Goal: Task Accomplishment & Management: Use online tool/utility

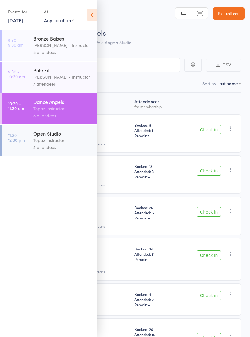
click at [65, 23] on select "Any location Online Pole Angels Studio" at bounding box center [59, 20] width 30 height 7
click at [23, 22] on link "[DATE]" at bounding box center [15, 20] width 15 height 7
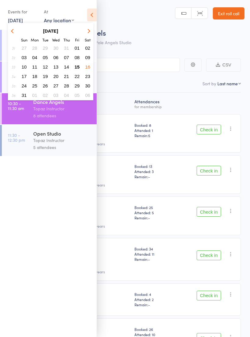
click at [90, 66] on button "16" at bounding box center [87, 67] width 9 height 8
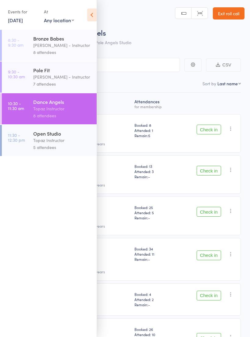
click at [79, 48] on div "[PERSON_NAME] - Instructor" at bounding box center [62, 45] width 58 height 7
click at [61, 49] on div "8 attendees" at bounding box center [62, 52] width 58 height 7
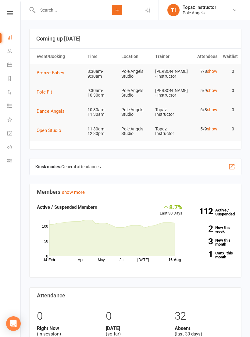
click at [11, 41] on link "Dashboard" at bounding box center [14, 38] width 14 height 14
click at [10, 55] on link "People" at bounding box center [14, 52] width 14 height 14
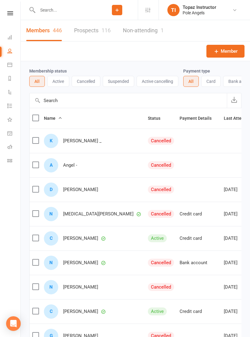
click at [12, 14] on icon at bounding box center [10, 13] width 6 height 4
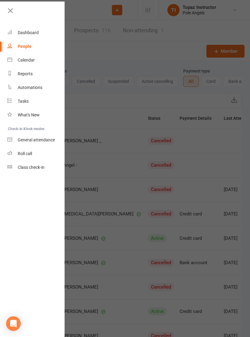
click at [103, 171] on div at bounding box center [125, 168] width 250 height 337
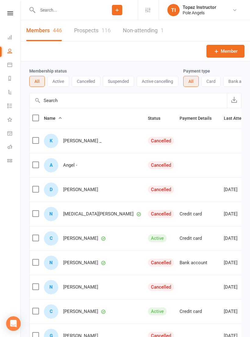
click at [11, 35] on icon at bounding box center [9, 37] width 5 height 5
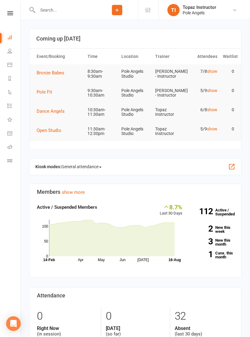
click at [13, 12] on icon at bounding box center [10, 13] width 6 height 4
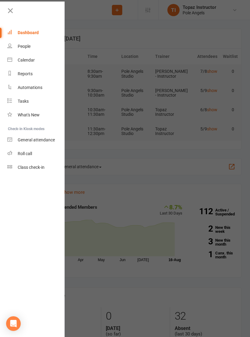
click at [26, 157] on link "Roll call" at bounding box center [36, 154] width 58 height 14
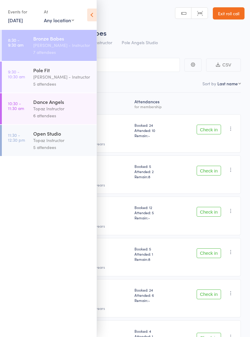
click at [159, 37] on div "Roll Call for Bronze Babes" at bounding box center [132, 32] width 223 height 10
click at [90, 17] on icon at bounding box center [91, 15] width 9 height 13
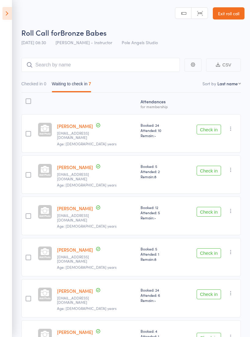
click at [212, 279] on div "Check in Check in Send message Add Note Remove Mark absent" at bounding box center [210, 298] width 61 height 38
click at [211, 279] on div "Check in Check in Send message Add Note Remove Mark absent" at bounding box center [210, 298] width 61 height 38
click at [205, 279] on div "Check in Check in Send message Add Note Remove Mark absent" at bounding box center [210, 298] width 61 height 38
click at [212, 290] on button "Check in" at bounding box center [209, 295] width 24 height 10
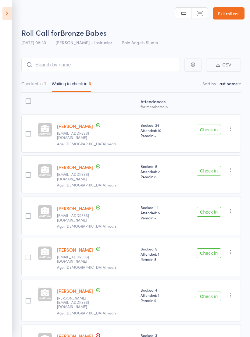
click at [212, 249] on button "Check in" at bounding box center [209, 254] width 24 height 10
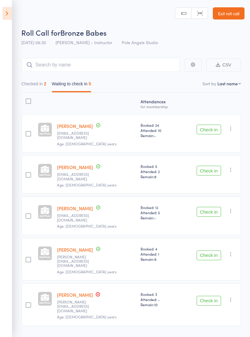
click at [216, 126] on button "Check in" at bounding box center [209, 130] width 24 height 10
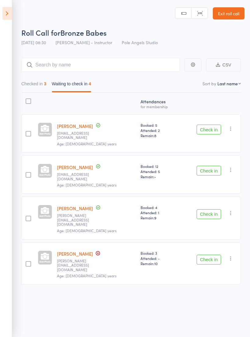
click at [203, 210] on button "Check in" at bounding box center [209, 215] width 24 height 10
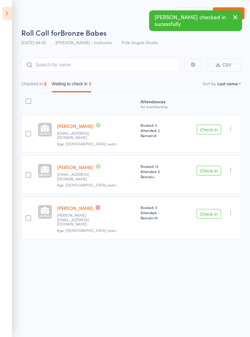
click at [210, 131] on button "Check in" at bounding box center [209, 130] width 24 height 10
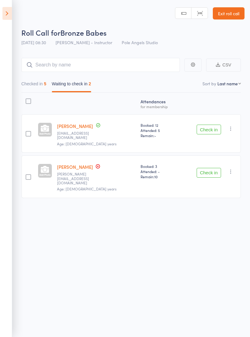
click at [29, 85] on button "Checked in 5" at bounding box center [33, 85] width 25 height 14
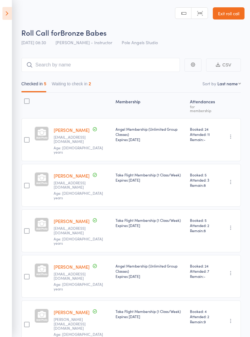
click at [73, 85] on button "Waiting to check in 2" at bounding box center [71, 85] width 39 height 14
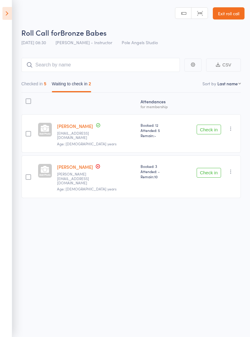
click at [30, 86] on button "Checked in 5" at bounding box center [33, 85] width 25 height 14
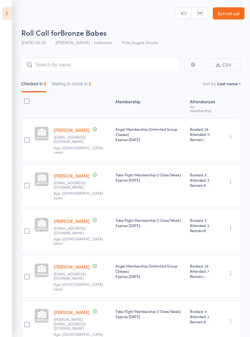
click at [66, 80] on button "Waiting to check in 2" at bounding box center [71, 85] width 39 height 14
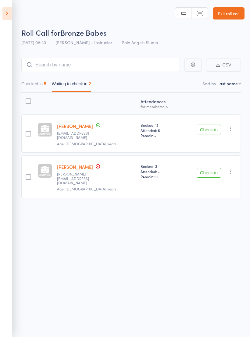
click at [31, 86] on button "Checked in 5" at bounding box center [33, 85] width 25 height 14
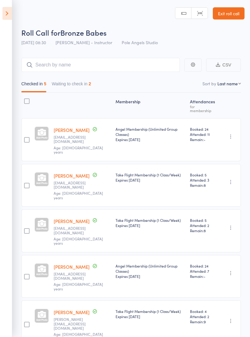
click at [67, 83] on button "Waiting to check in 2" at bounding box center [71, 85] width 39 height 14
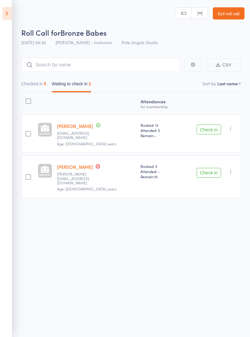
click at [63, 166] on link "Ashley Walker" at bounding box center [75, 167] width 36 height 6
click at [208, 126] on button "Check in" at bounding box center [209, 130] width 24 height 10
